Goal: Navigation & Orientation: Find specific page/section

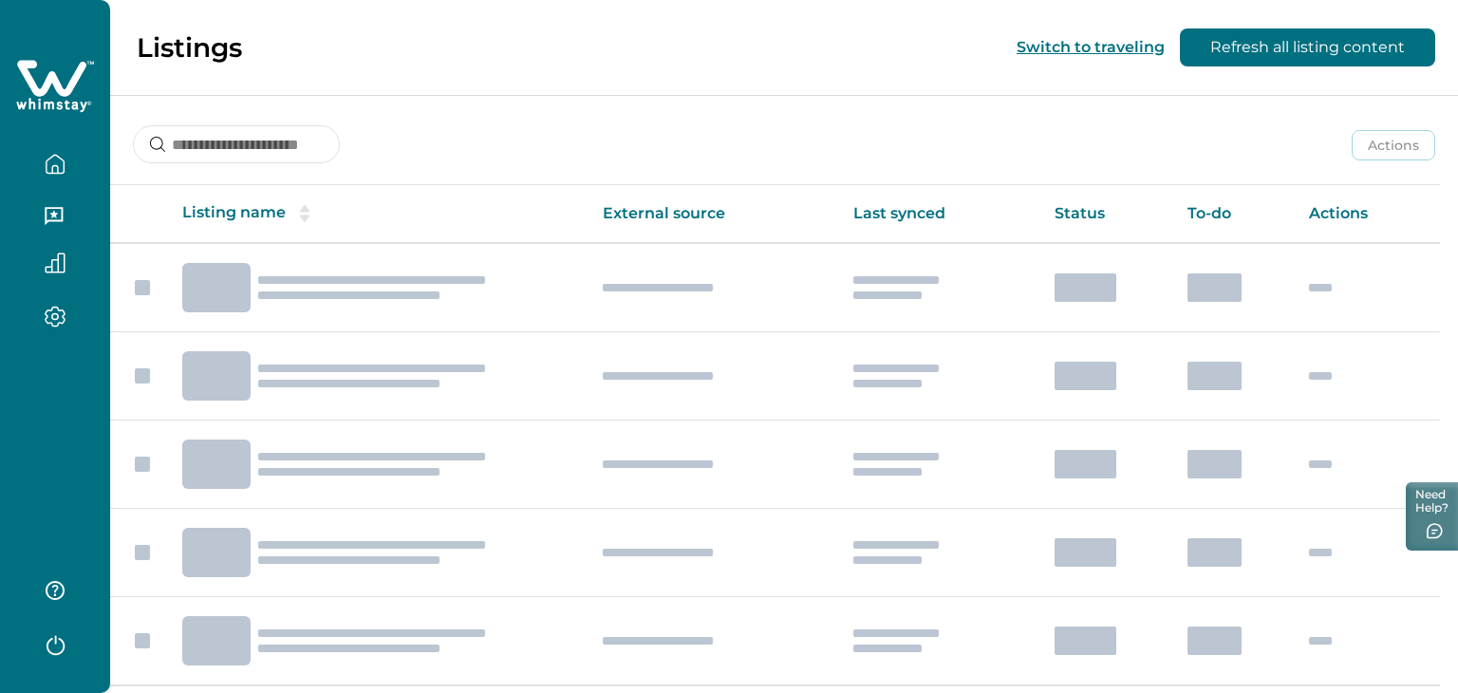
click at [58, 171] on icon "button" at bounding box center [55, 169] width 6 height 8
click at [1216, 47] on button "Refresh all listing content" at bounding box center [1307, 47] width 255 height 38
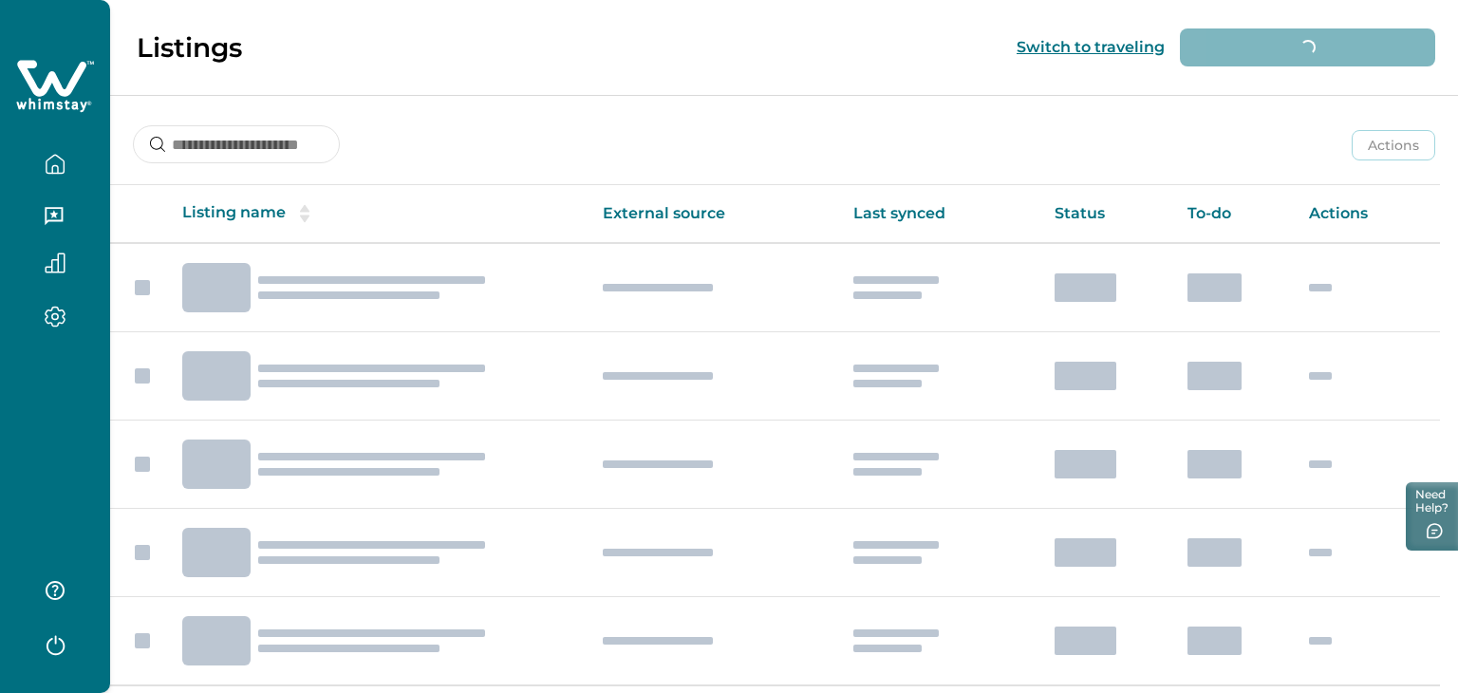
click at [56, 146] on button "button" at bounding box center [55, 164] width 80 height 38
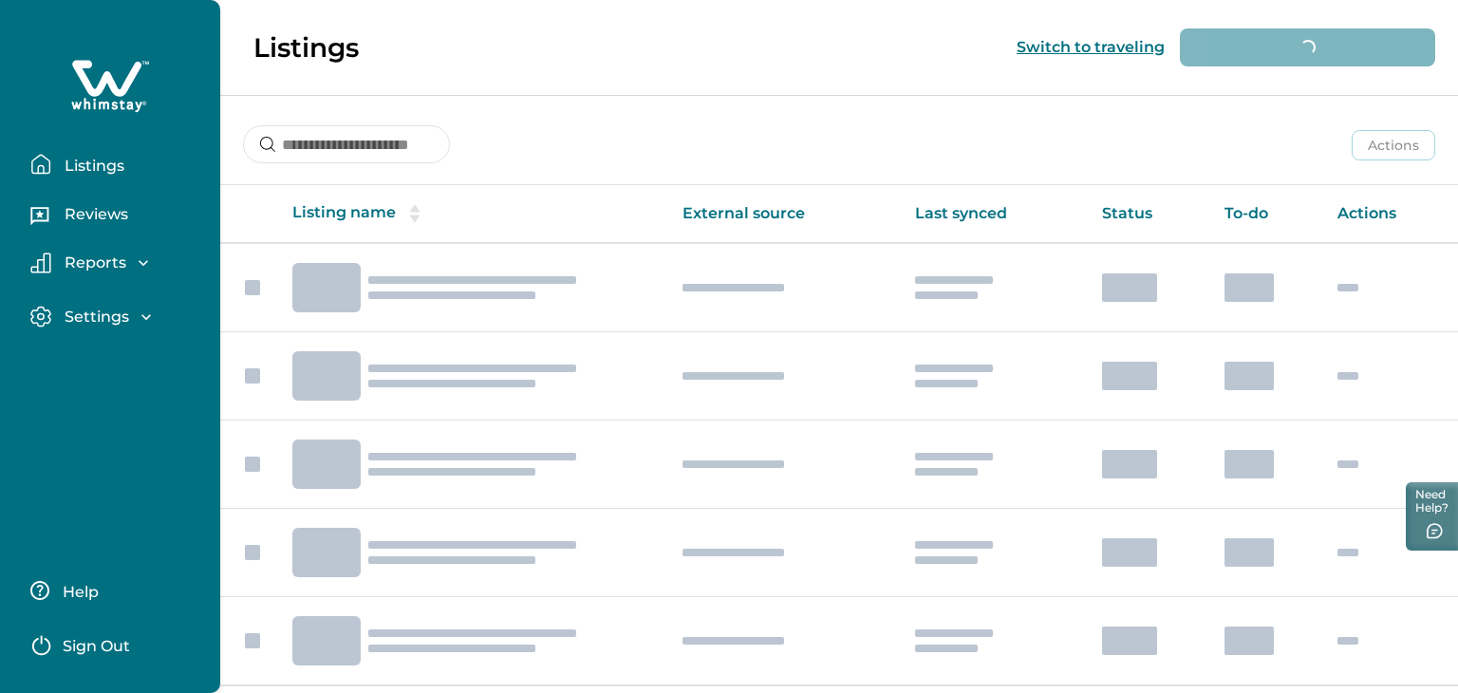
click at [46, 169] on icon "button" at bounding box center [40, 164] width 21 height 21
click at [41, 221] on icon "button" at bounding box center [39, 216] width 18 height 18
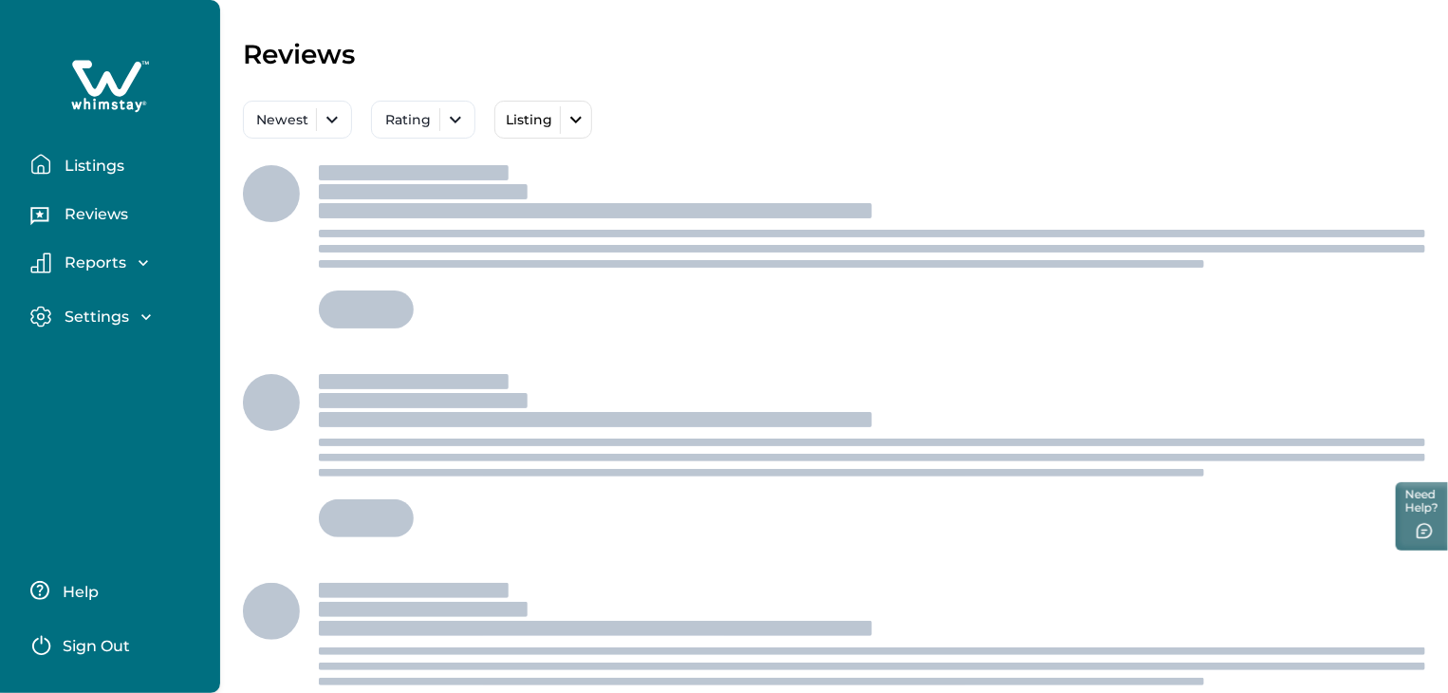
click at [119, 176] on button "Listings" at bounding box center [117, 164] width 175 height 38
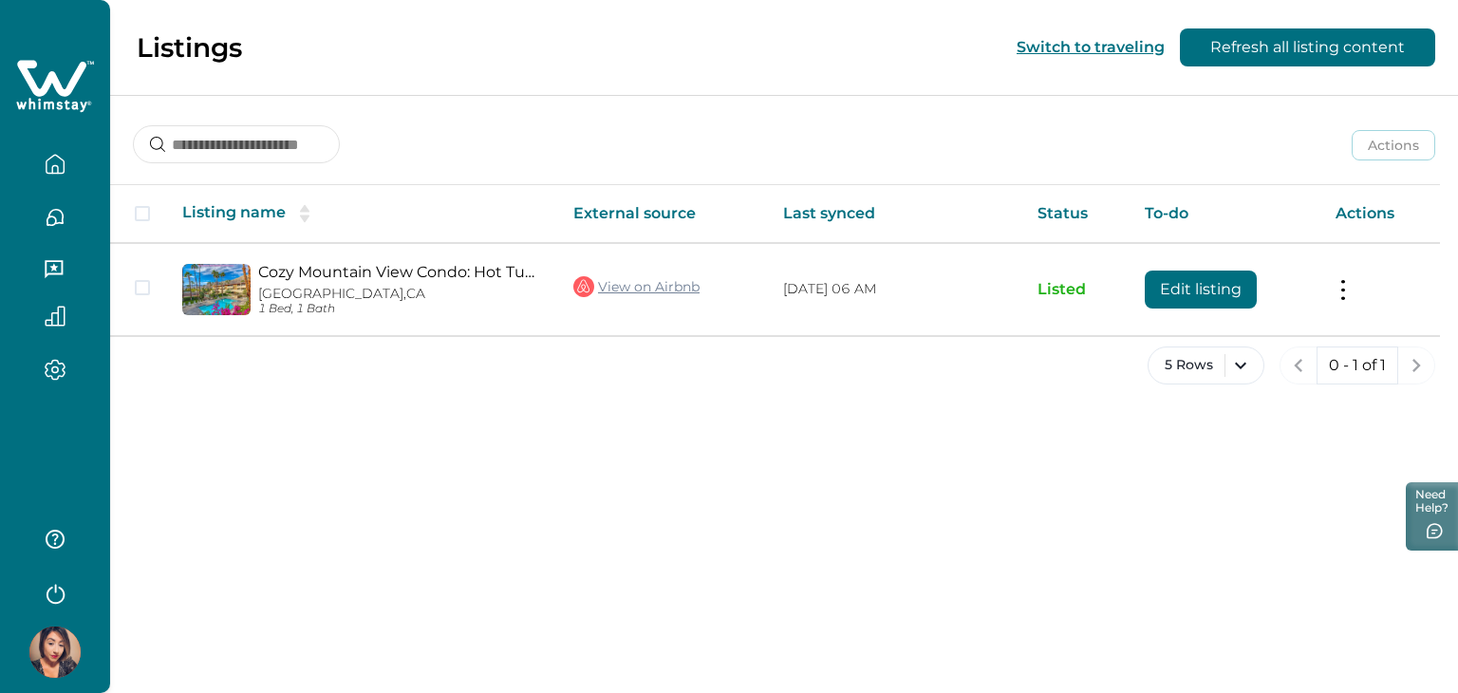
click at [54, 165] on icon "button" at bounding box center [55, 169] width 6 height 8
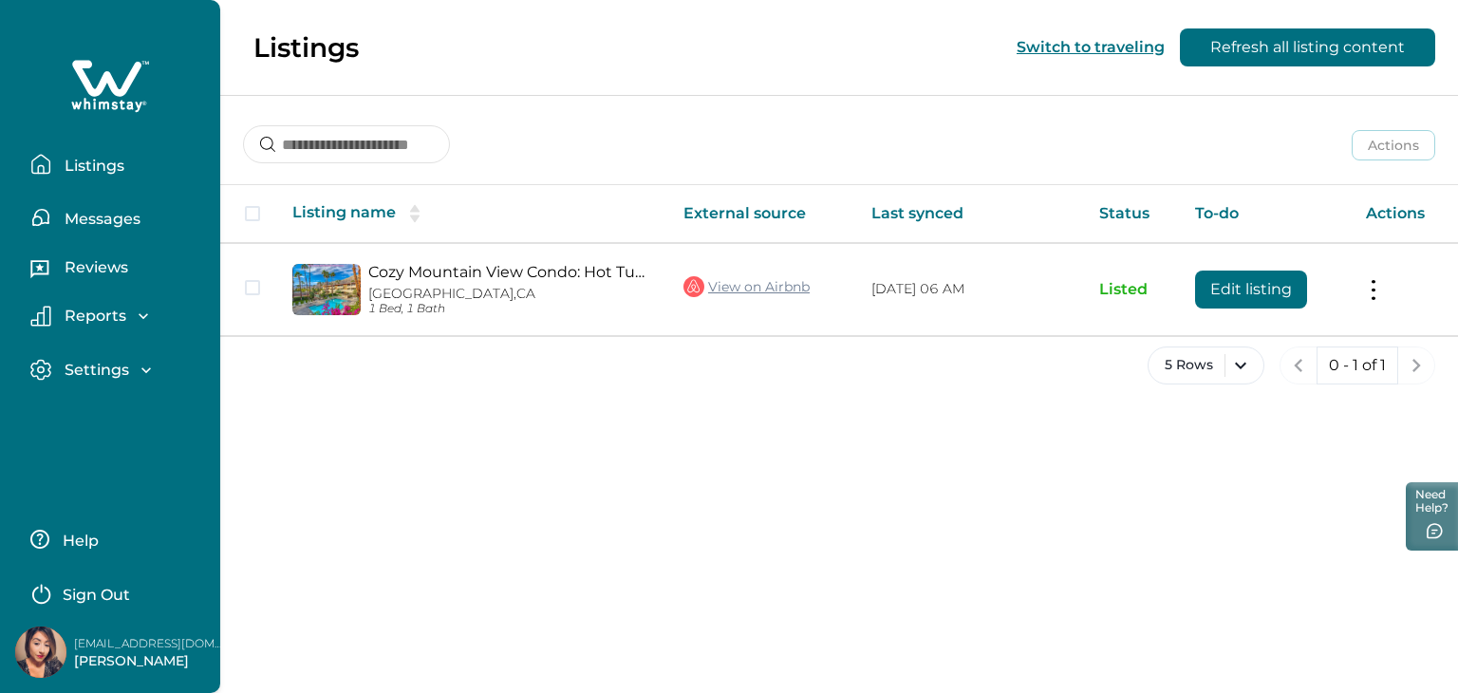
click at [113, 218] on p "Messages" at bounding box center [100, 219] width 82 height 19
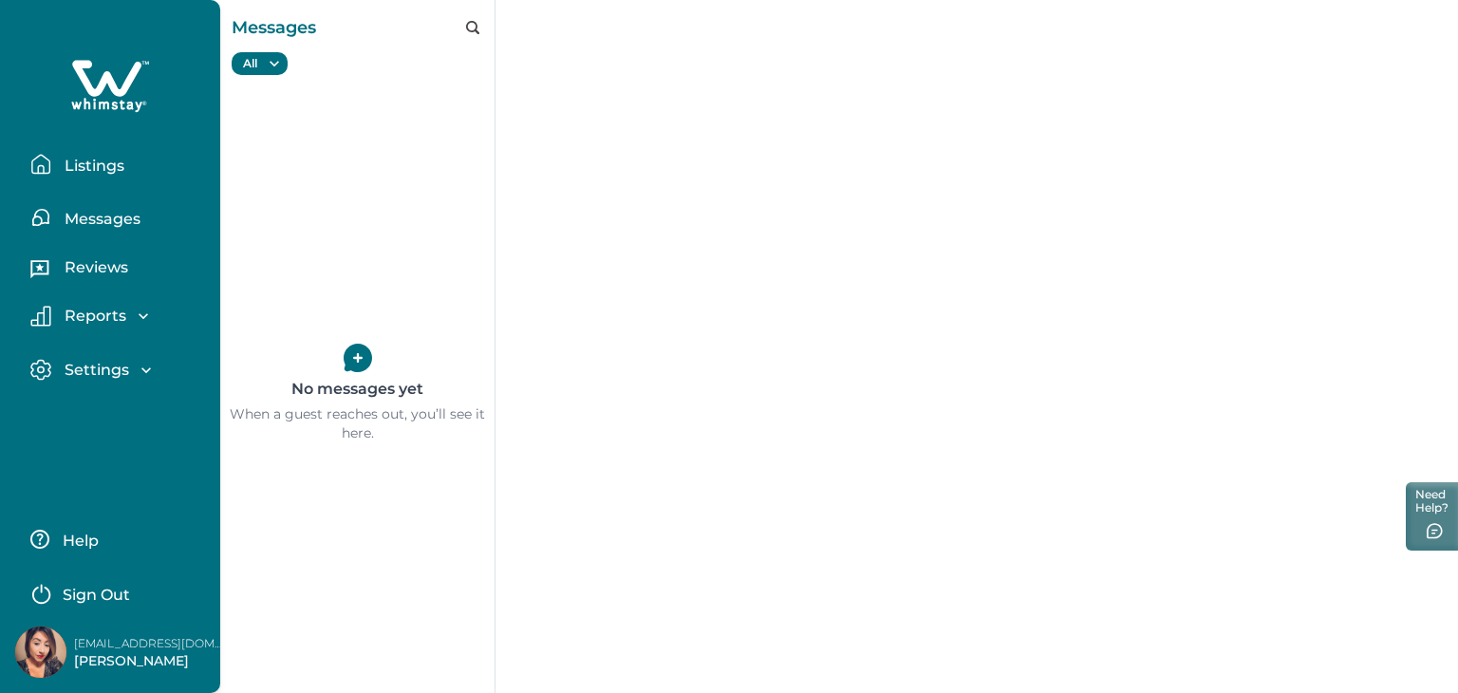
click at [108, 282] on button "Reviews" at bounding box center [117, 271] width 175 height 38
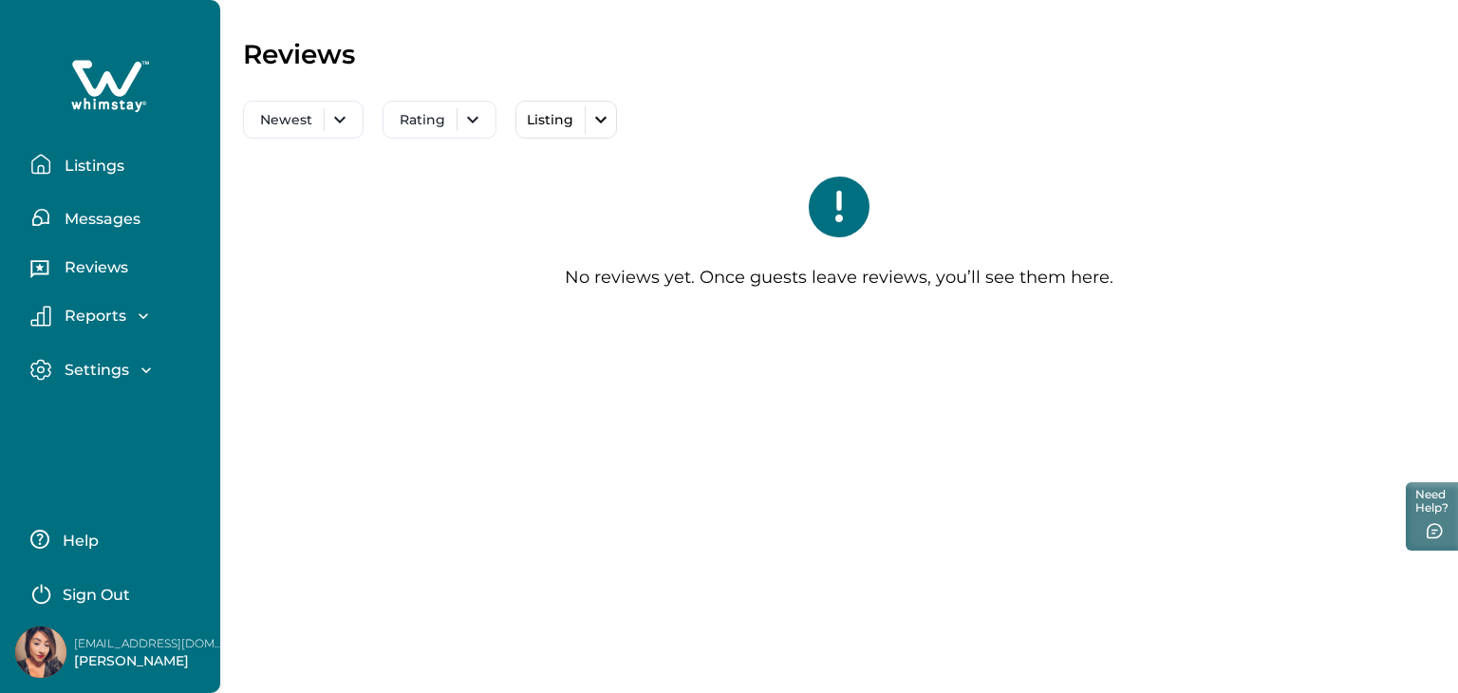
click at [105, 324] on p "Reports" at bounding box center [92, 316] width 67 height 19
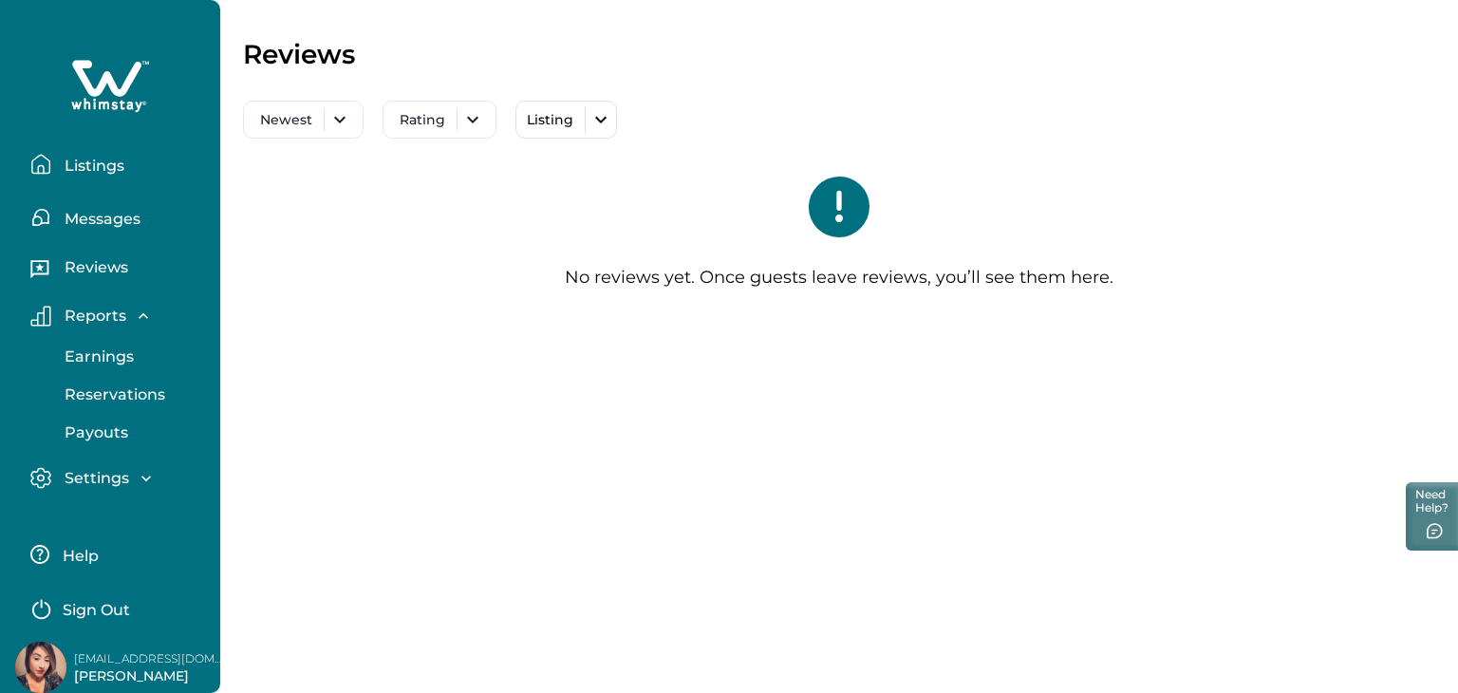
click at [99, 401] on p "Reservations" at bounding box center [112, 394] width 106 height 19
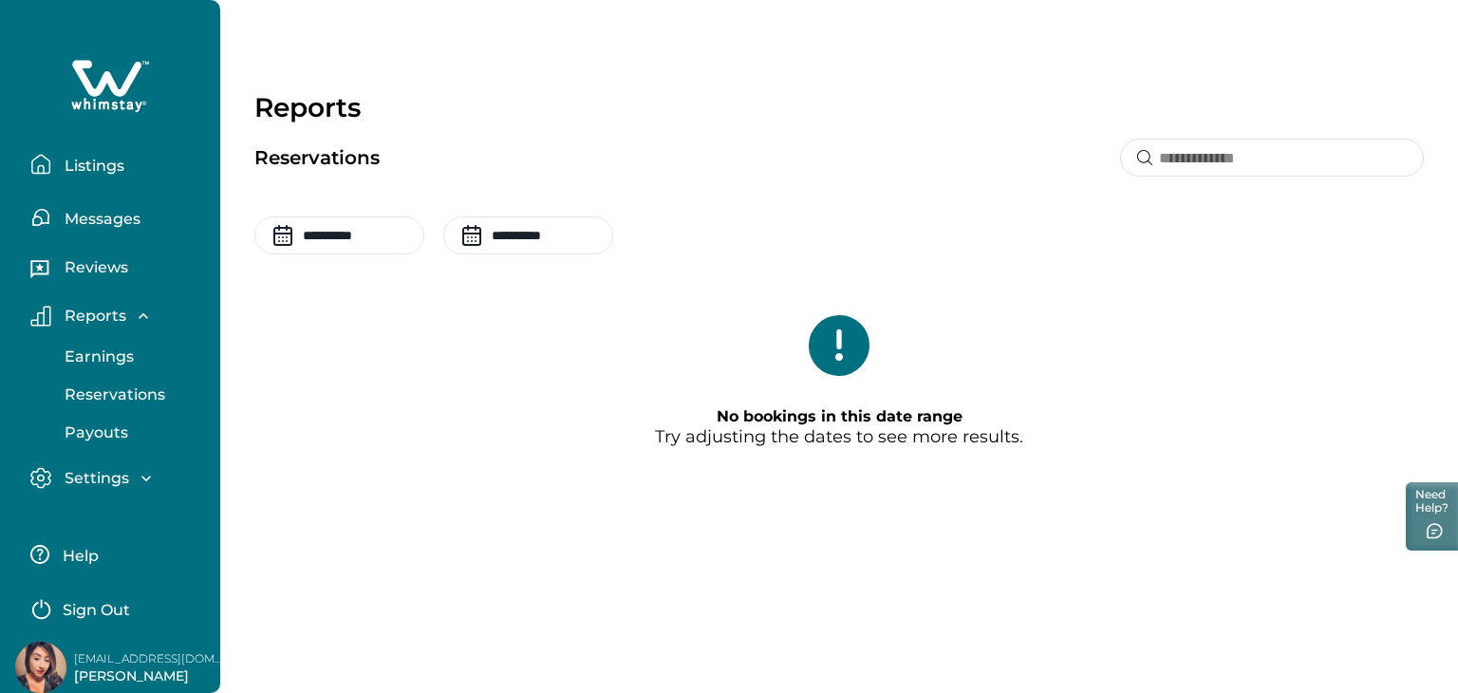
click at [81, 144] on div "Listings" at bounding box center [110, 156] width 190 height 53
click at [89, 168] on p "Listings" at bounding box center [91, 166] width 65 height 19
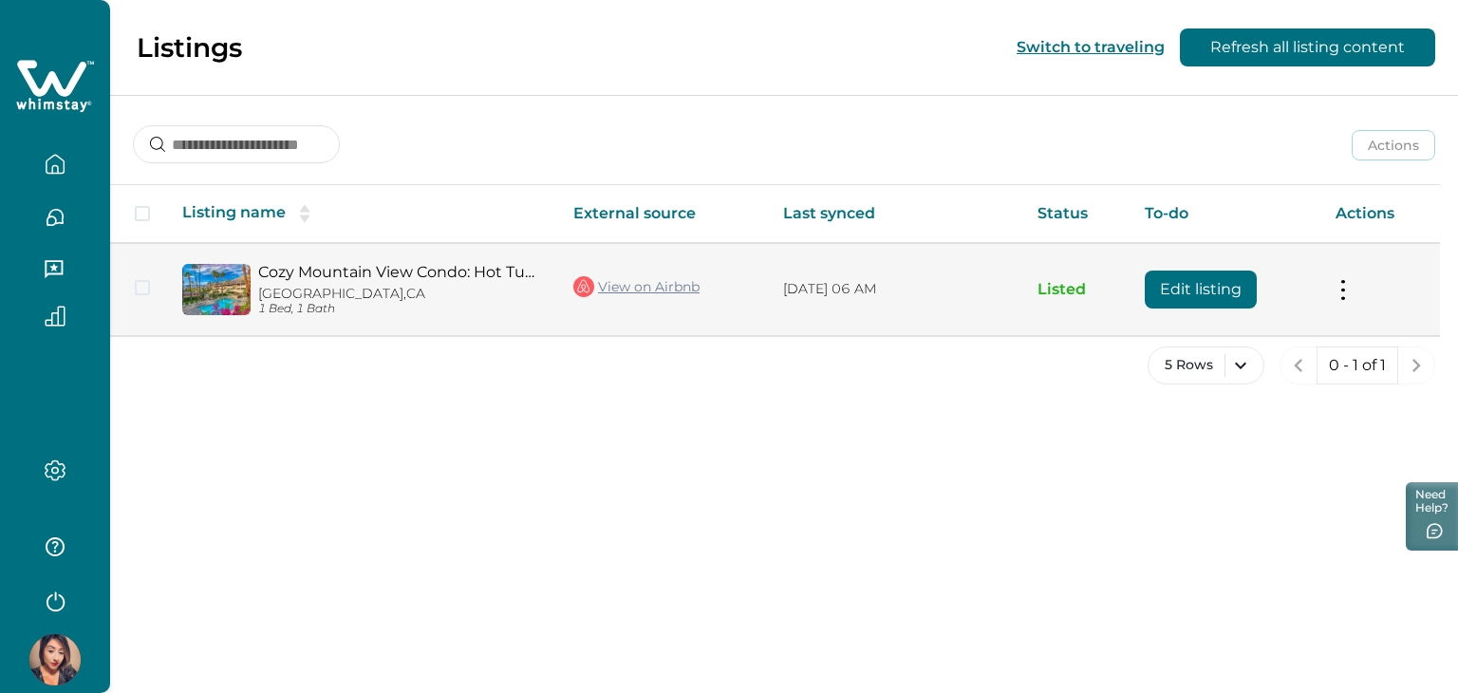
click at [462, 287] on p "Palm Springs, CA" at bounding box center [400, 294] width 285 height 16
click at [442, 273] on link "Cozy Mountain View Condo: Hot Tub·Pool·Dwtn·Tennis" at bounding box center [400, 272] width 285 height 18
